Goal: Information Seeking & Learning: Check status

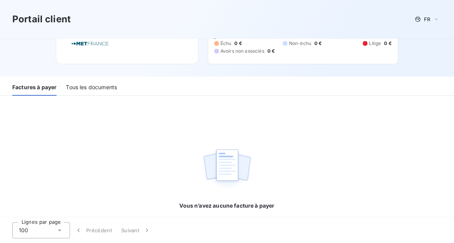
scroll to position [61, 0]
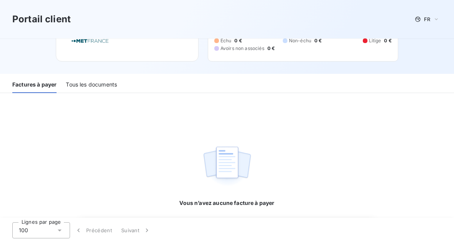
click at [102, 87] on div "Tous les documents" at bounding box center [91, 85] width 51 height 16
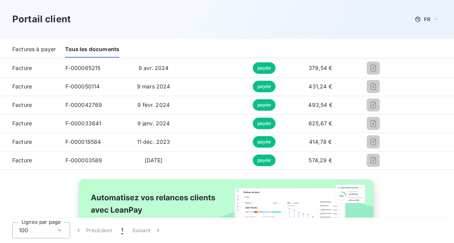
scroll to position [377, 0]
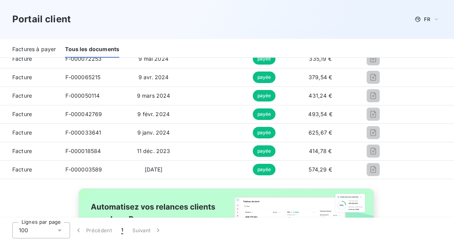
click at [85, 136] on span "F-000033641" at bounding box center [83, 132] width 36 height 7
click at [170, 136] on span "9 janv. 2024" at bounding box center [153, 132] width 33 height 7
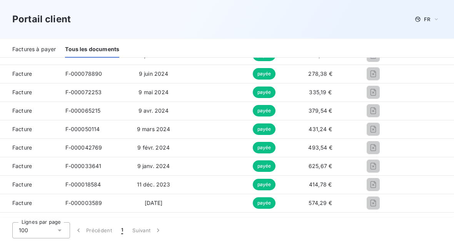
scroll to position [363, 0]
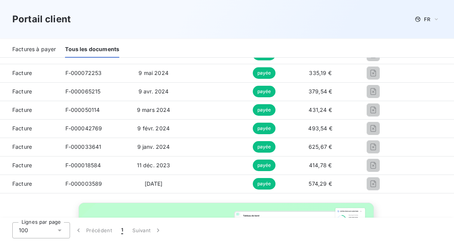
click at [159, 151] on td "9 janv. 2024" at bounding box center [153, 147] width 59 height 18
click at [276, 147] on span "payée" at bounding box center [264, 147] width 23 height 12
click at [332, 148] on span "625,67 €" at bounding box center [320, 147] width 23 height 7
click at [27, 144] on span "Facture" at bounding box center [29, 147] width 47 height 8
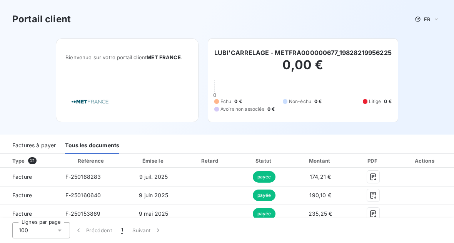
scroll to position [0, 0]
click at [26, 163] on div "Type 21" at bounding box center [33, 161] width 50 height 8
click at [98, 138] on div "Tous les documents" at bounding box center [92, 146] width 54 height 16
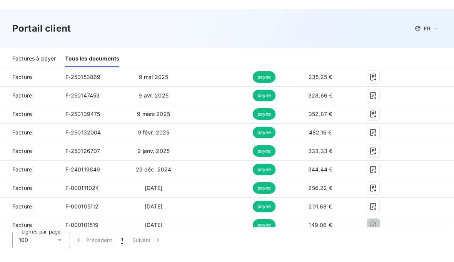
scroll to position [147, 0]
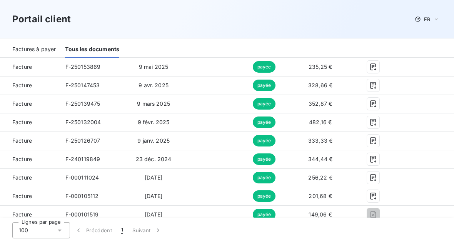
click at [377, 195] on icon "button" at bounding box center [374, 197] width 8 height 8
click at [377, 174] on icon "button" at bounding box center [374, 178] width 8 height 8
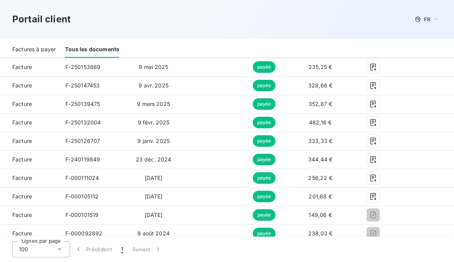
click at [377, 156] on icon "button" at bounding box center [374, 160] width 8 height 8
click at [376, 139] on button "button" at bounding box center [373, 141] width 12 height 12
click at [380, 118] on button "button" at bounding box center [373, 122] width 12 height 12
click at [380, 99] on button "button" at bounding box center [373, 104] width 12 height 12
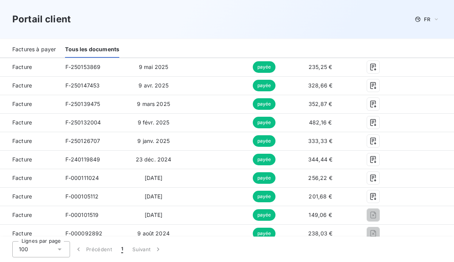
click at [377, 196] on icon "button" at bounding box center [374, 197] width 8 height 8
click at [376, 195] on icon "button" at bounding box center [373, 196] width 6 height 7
click at [377, 195] on icon "button" at bounding box center [374, 197] width 8 height 8
click at [377, 178] on icon "button" at bounding box center [374, 178] width 8 height 8
click at [376, 156] on icon "button" at bounding box center [373, 159] width 6 height 7
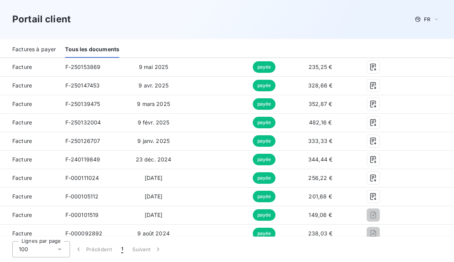
click at [379, 137] on button "button" at bounding box center [373, 141] width 12 height 12
click at [377, 119] on icon "button" at bounding box center [374, 123] width 8 height 8
click at [377, 106] on icon "button" at bounding box center [374, 104] width 8 height 8
click at [377, 84] on icon "button" at bounding box center [374, 86] width 8 height 8
click at [384, 59] on td at bounding box center [373, 67] width 47 height 18
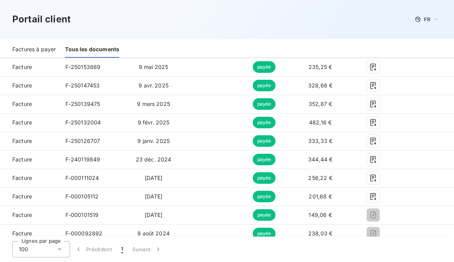
click at [377, 67] on icon "button" at bounding box center [374, 67] width 8 height 8
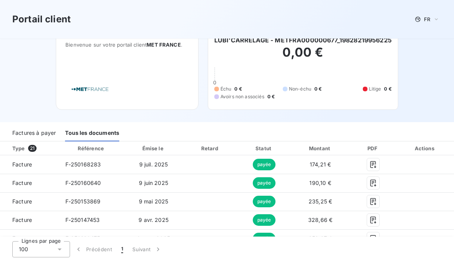
scroll to position [10, 0]
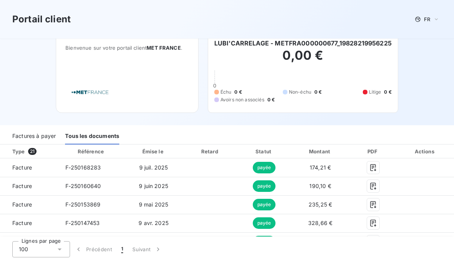
click at [376, 167] on icon "button" at bounding box center [373, 167] width 6 height 7
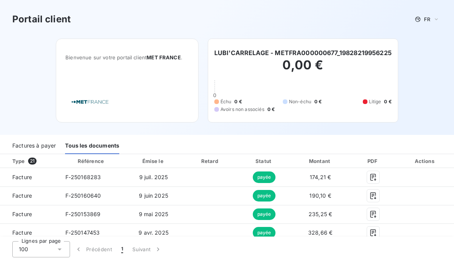
scroll to position [0, 0]
click at [312, 93] on div "0,00 € 0 Échu 0 € Non-échu 0 € Litige 0 € Avoirs non associés 0 €" at bounding box center [304, 84] width 178 height 55
click at [432, 19] on div "FR" at bounding box center [427, 19] width 29 height 9
click at [429, 99] on div "Portail client FR Bienvenue sur votre portail client MET [GEOGRAPHIC_DATA] . LU…" at bounding box center [227, 67] width 454 height 135
